Goal: Task Accomplishment & Management: Manage account settings

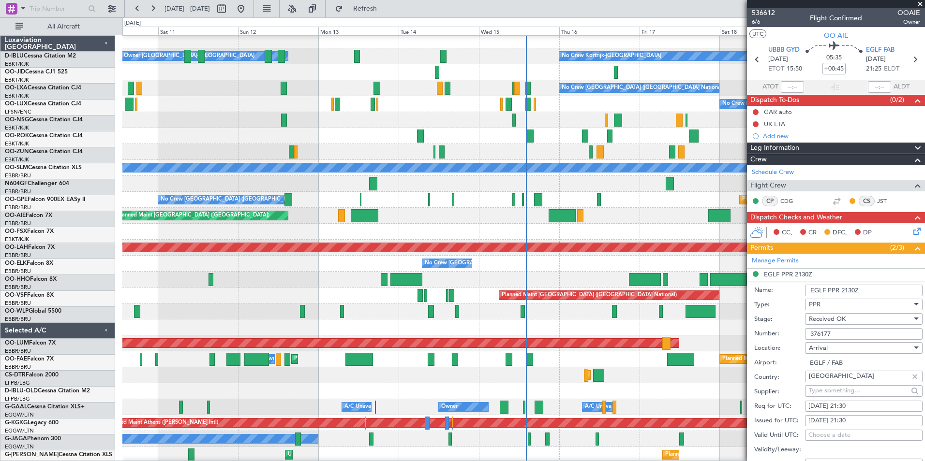
click at [305, 317] on div "Owner [GEOGRAPHIC_DATA]-[GEOGRAPHIC_DATA] No Crew Kortrijk-[GEOGRAPHIC_DATA] No…" at bounding box center [523, 375] width 802 height 686
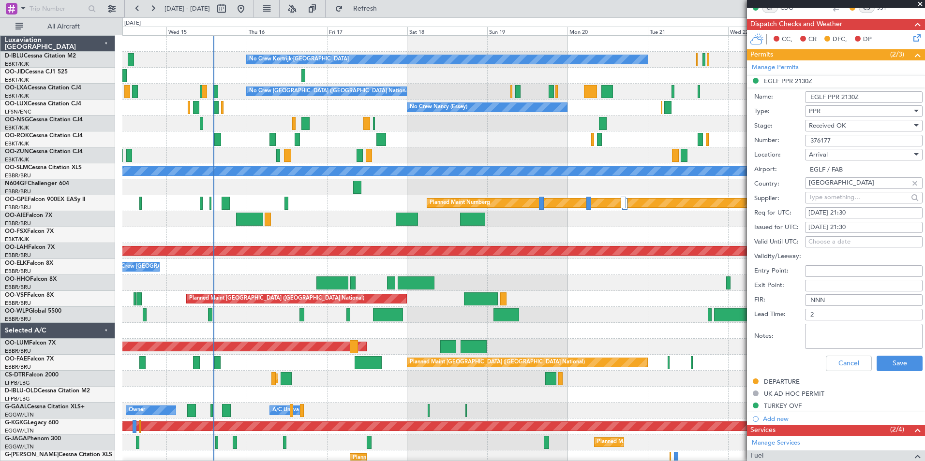
click at [541, 344] on div "No Crew Kortrijk-[GEOGRAPHIC_DATA] No Crew Owner [GEOGRAPHIC_DATA]-[GEOGRAPHIC_…" at bounding box center [523, 379] width 802 height 686
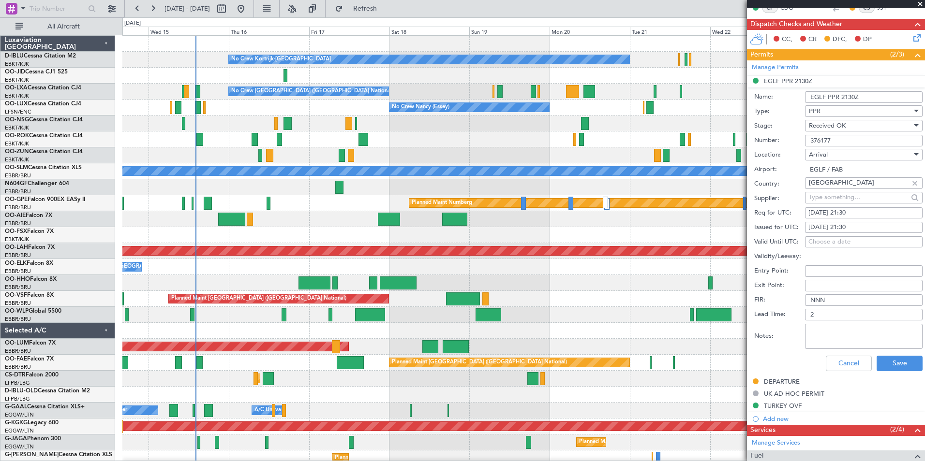
click at [386, 338] on div at bounding box center [523, 331] width 802 height 16
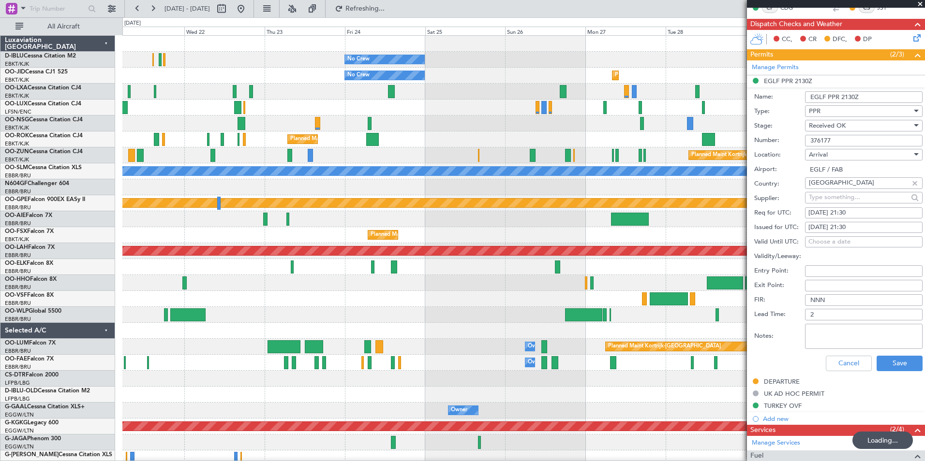
click at [263, 316] on div "No Crew No Crew Kortrijk-[GEOGRAPHIC_DATA] No Crew Planned Maint [GEOGRAPHIC_DA…" at bounding box center [523, 355] width 802 height 639
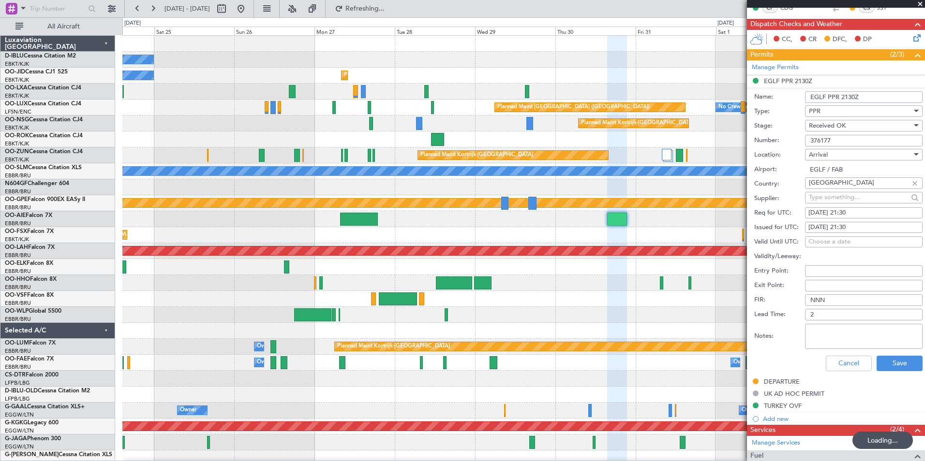
click at [71, 344] on div "No Crew Planned Maint [GEOGRAPHIC_DATA] ([GEOGRAPHIC_DATA]) No Crew Planned Mai…" at bounding box center [462, 239] width 925 height 444
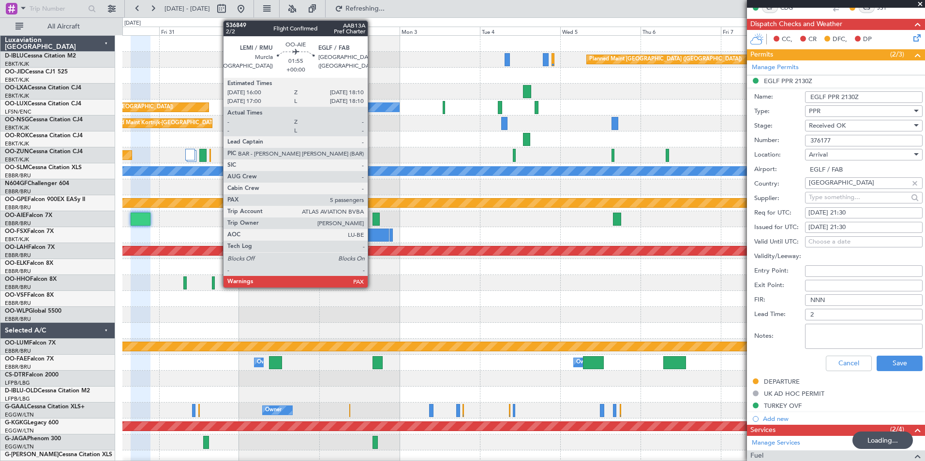
click at [372, 221] on div at bounding box center [375, 219] width 7 height 13
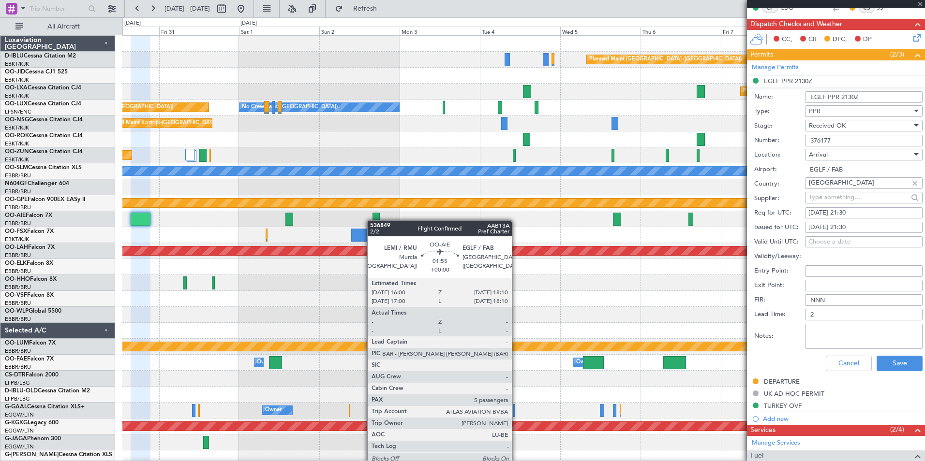
scroll to position [0, 0]
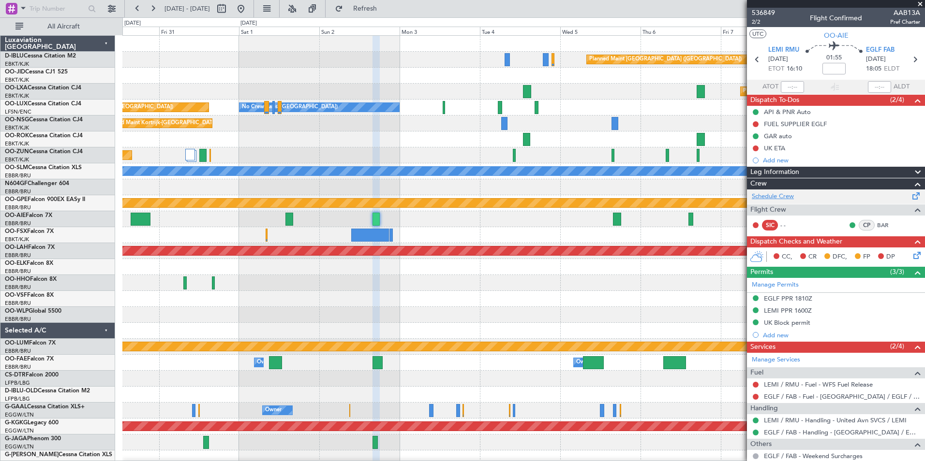
click at [788, 195] on link "Schedule Crew" at bounding box center [773, 197] width 42 height 10
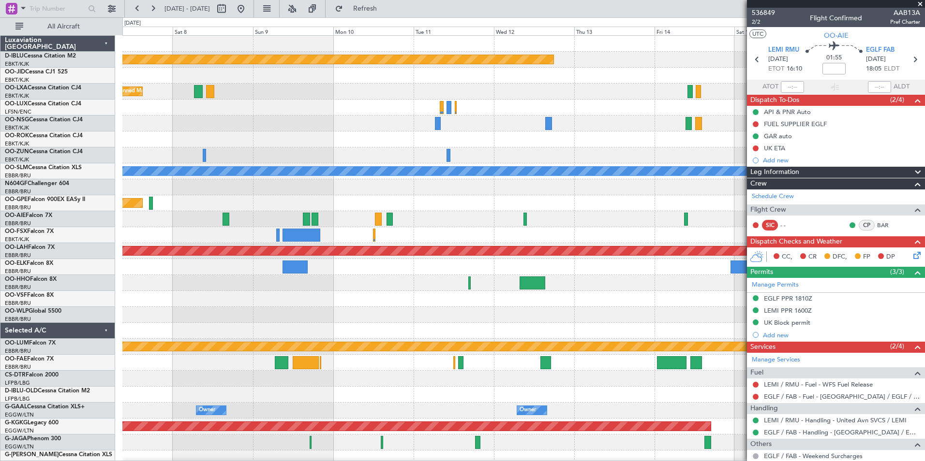
click at [0, 312] on html "[DATE] - [DATE] Refresh Quick Links All Aircraft Planned Maint [GEOGRAPHIC_DATA…" at bounding box center [462, 230] width 925 height 461
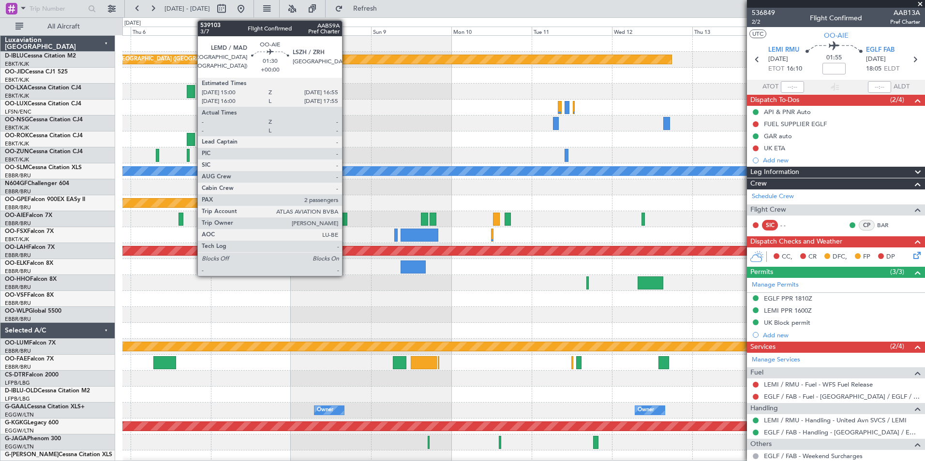
click at [346, 217] on div at bounding box center [344, 219] width 7 height 13
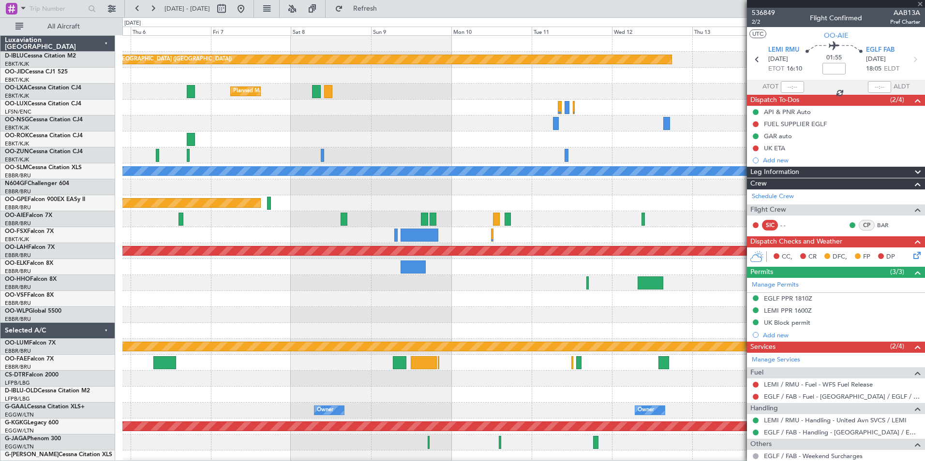
type input "2"
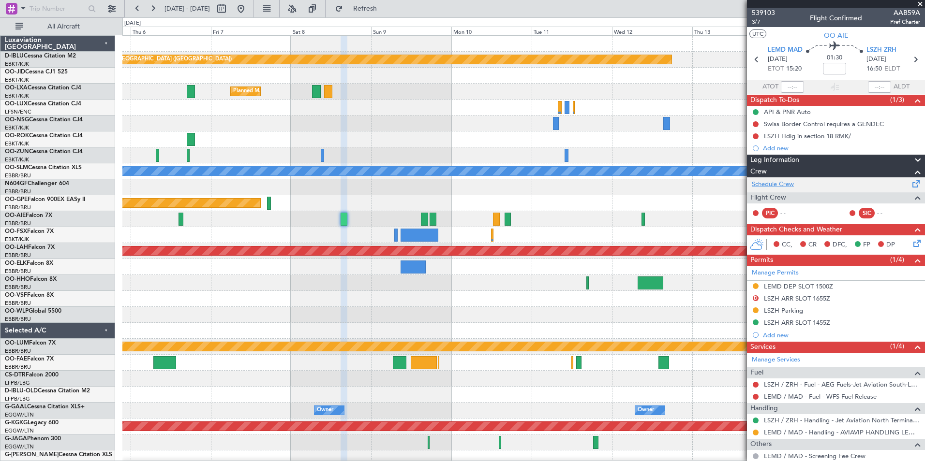
click at [781, 183] on link "Schedule Crew" at bounding box center [773, 185] width 42 height 10
click at [249, 7] on button at bounding box center [240, 8] width 15 height 15
